Goal: Share content

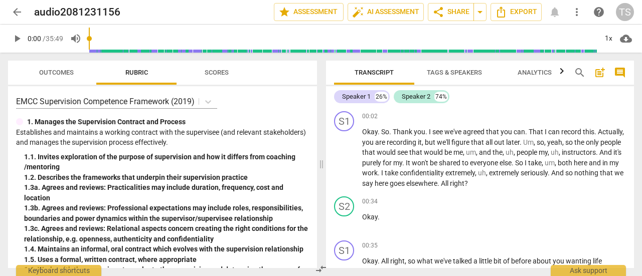
scroll to position [5415, 0]
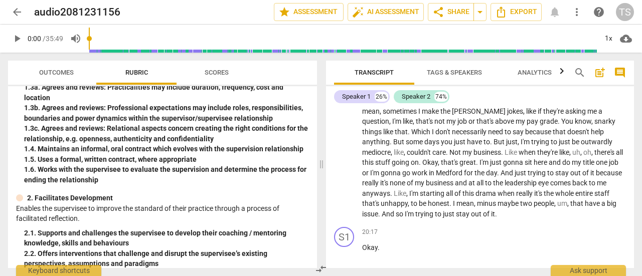
click at [14, 16] on span "arrow_back" at bounding box center [17, 12] width 12 height 12
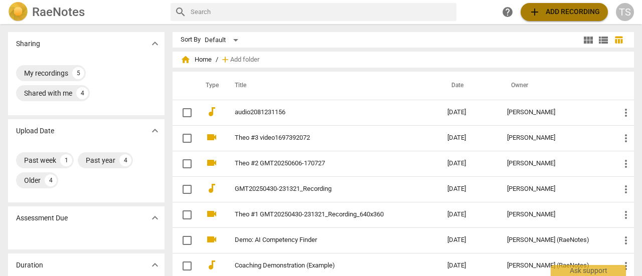
click at [544, 11] on span "add Add recording" at bounding box center [563, 12] width 71 height 12
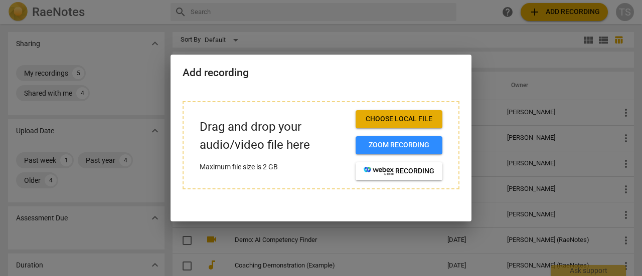
click at [149, 26] on div at bounding box center [321, 138] width 642 height 276
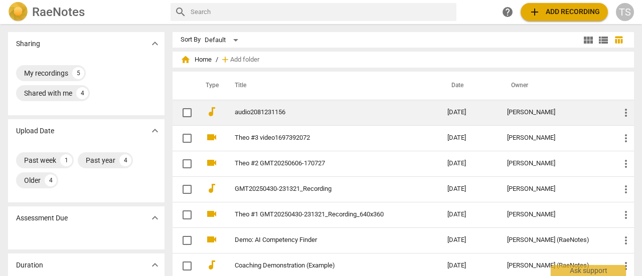
click at [242, 112] on link "audio2081231156" at bounding box center [323, 113] width 176 height 8
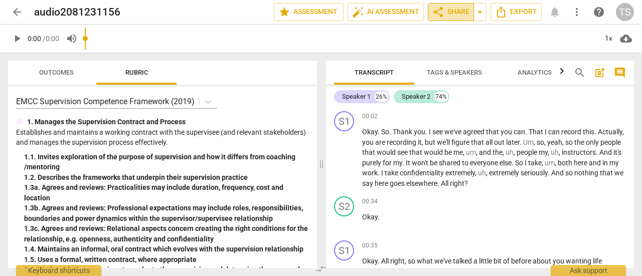
click at [457, 13] on span "share Share" at bounding box center [450, 12] width 37 height 12
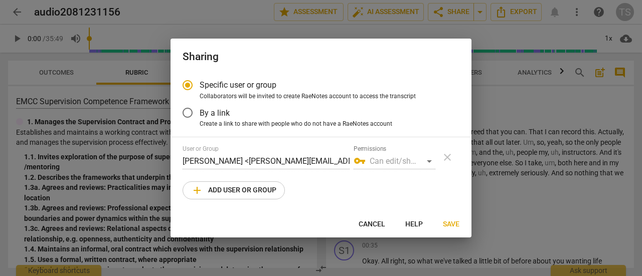
click at [196, 191] on span "add" at bounding box center [197, 191] width 12 height 12
radio input "false"
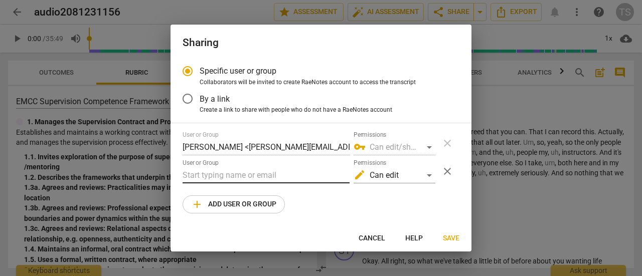
click at [208, 173] on input "text" at bounding box center [266, 175] width 167 height 16
type input "s"
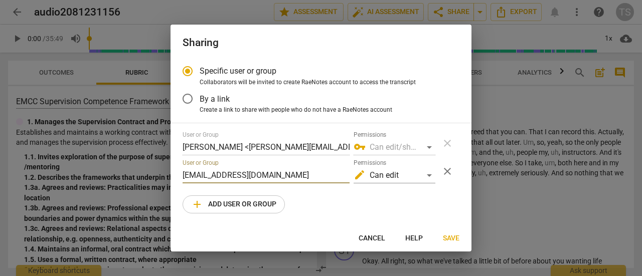
type input "[EMAIL_ADDRESS][DOMAIN_NAME]"
click at [448, 143] on div "User or Group [PERSON_NAME] <[PERSON_NAME][EMAIL_ADDRESS][DOMAIN_NAME]> Permiss…" at bounding box center [321, 143] width 277 height 24
click at [452, 238] on span "Save" at bounding box center [451, 239] width 17 height 10
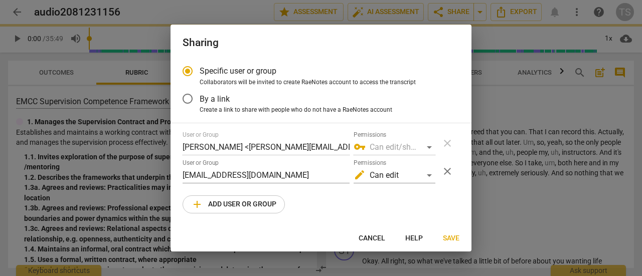
radio input "false"
type input "[PERSON_NAME] <[EMAIL_ADDRESS][DOMAIN_NAME]>"
